Goal: Browse casually: Explore the website without a specific task or goal

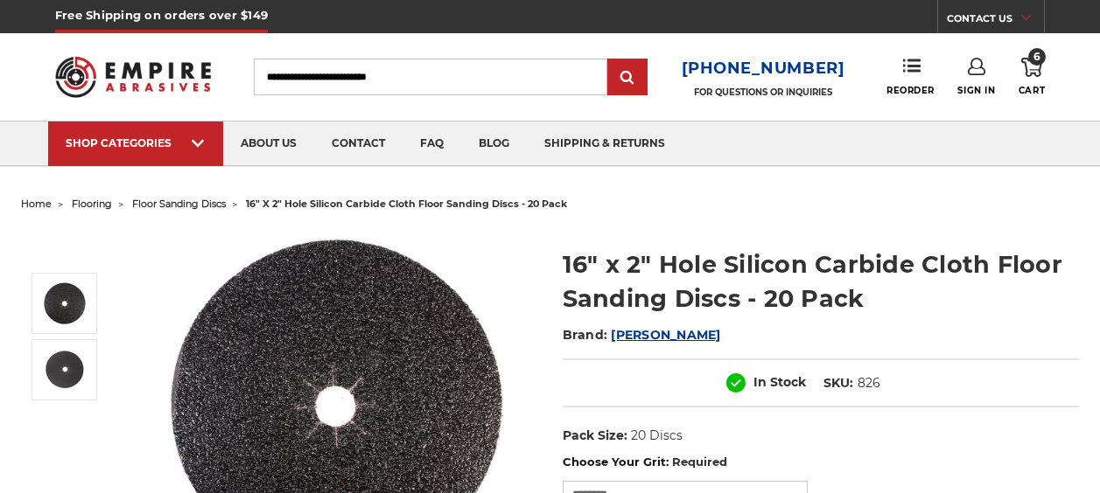
select select "****"
